Goal: Information Seeking & Learning: Learn about a topic

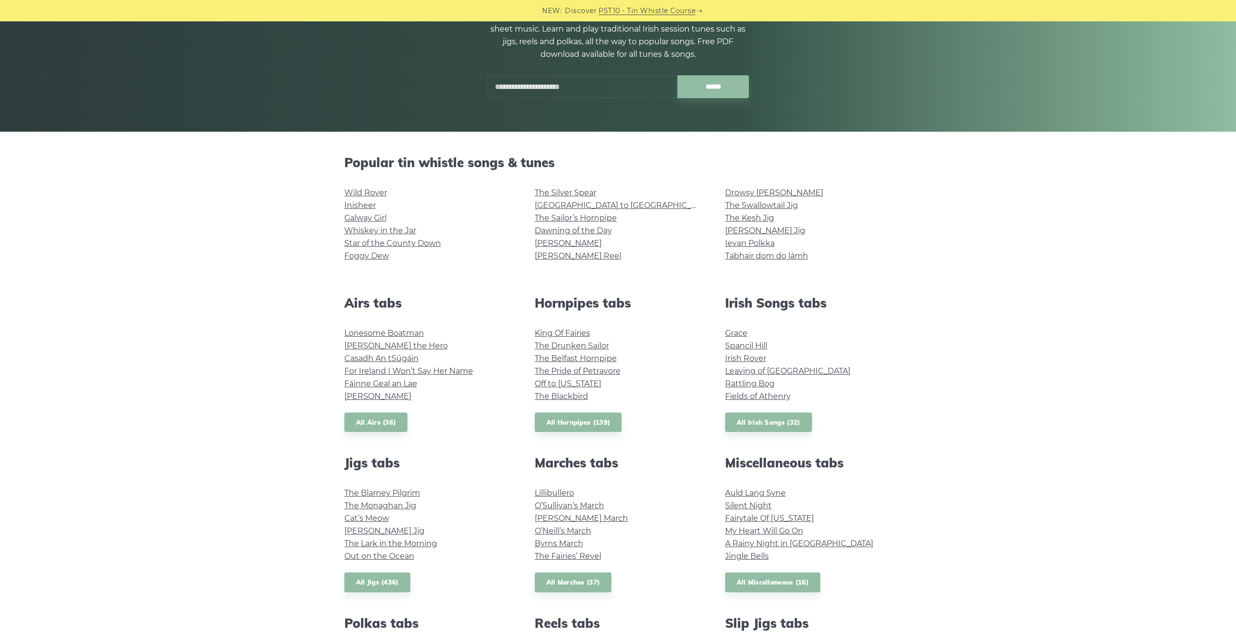
scroll to position [97, 0]
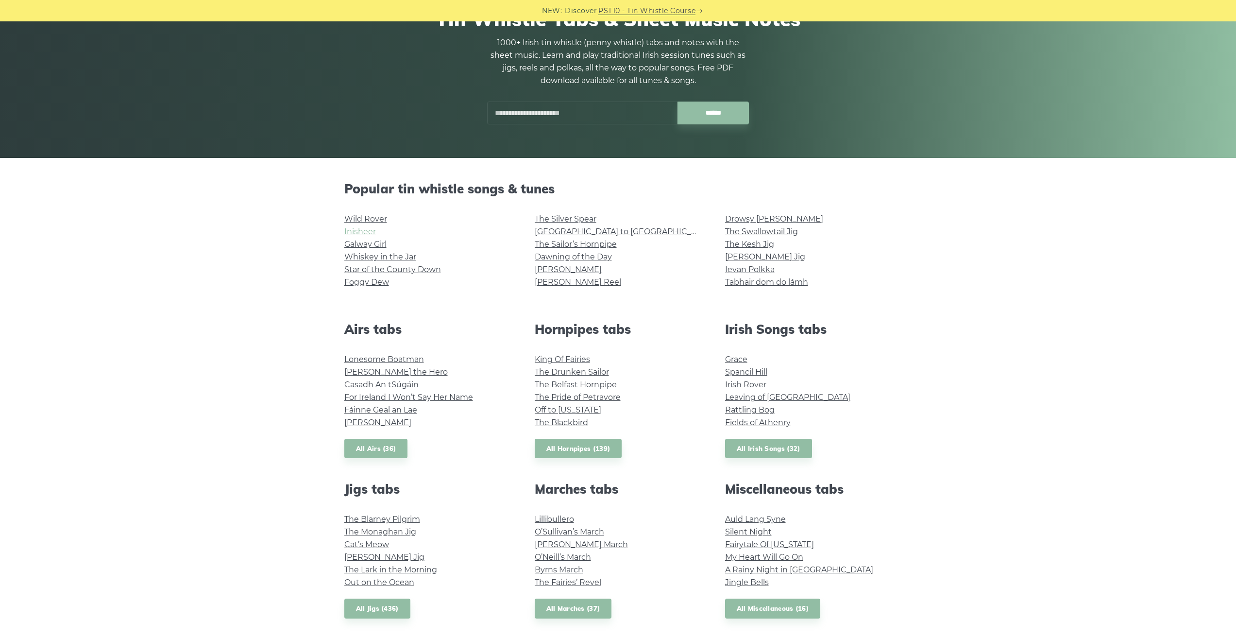
click at [361, 229] on link "Inisheer" at bounding box center [360, 231] width 32 height 9
click at [377, 219] on link "Wild Rover" at bounding box center [365, 218] width 43 height 9
click at [365, 243] on link "Galway Girl" at bounding box center [365, 244] width 42 height 9
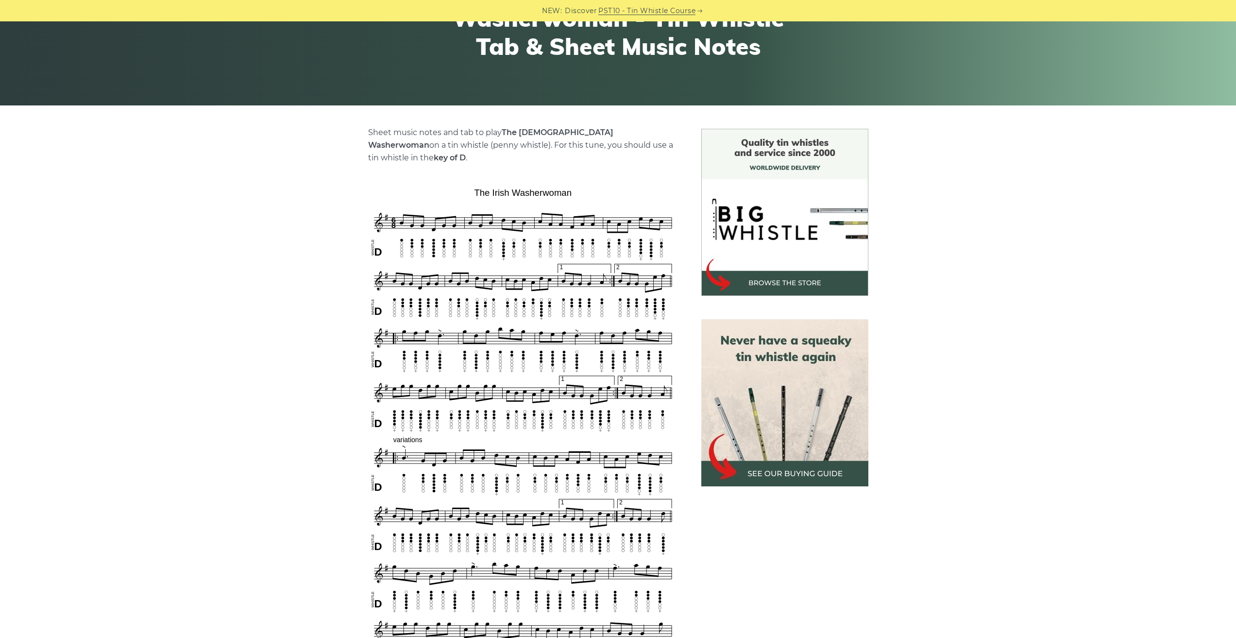
scroll to position [194, 0]
